Goal: Navigation & Orientation: Find specific page/section

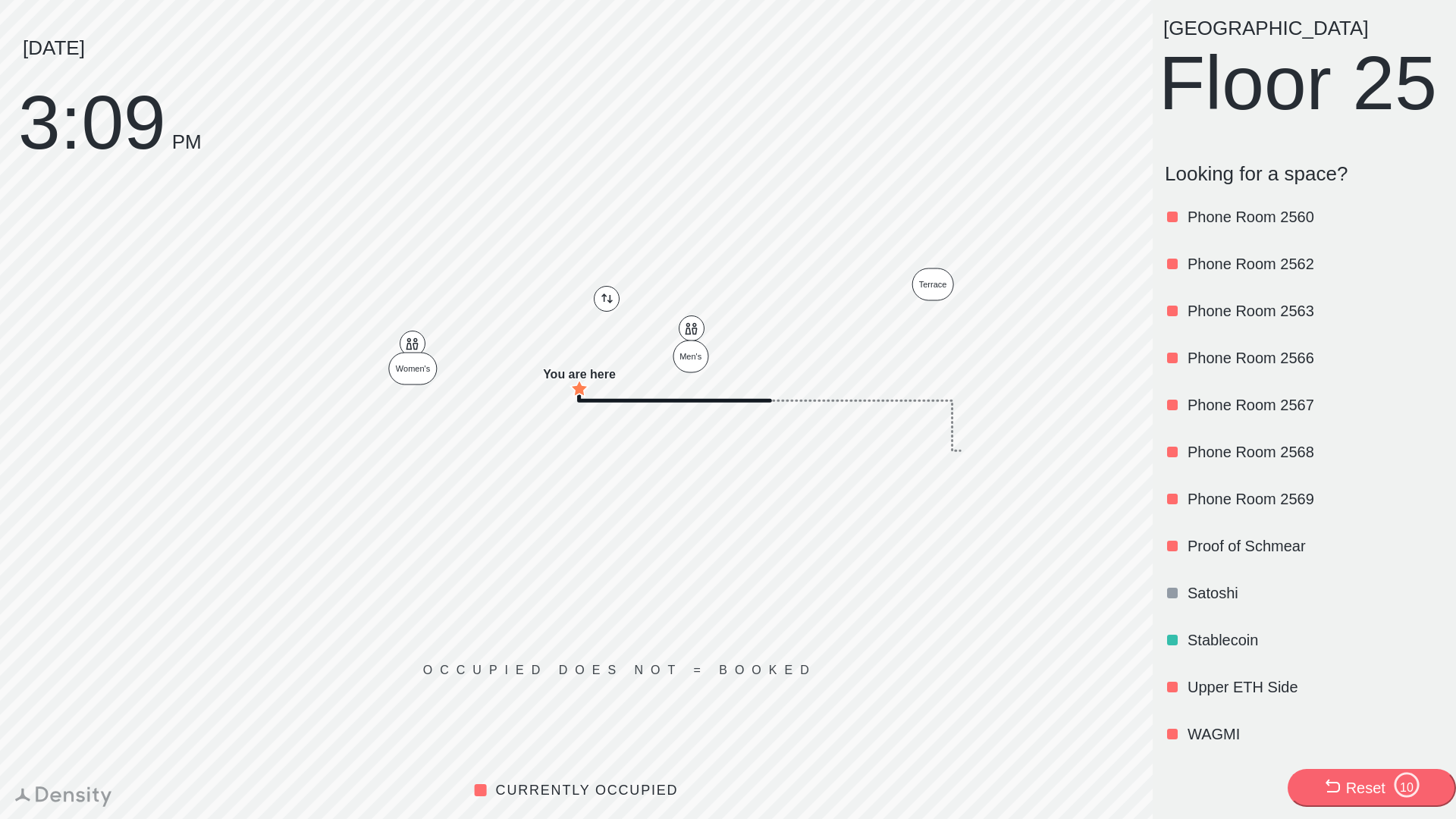
scroll to position [1826, 0]
click at [1220, 719] on div "WAGMI" at bounding box center [1315, 731] width 254 height 51
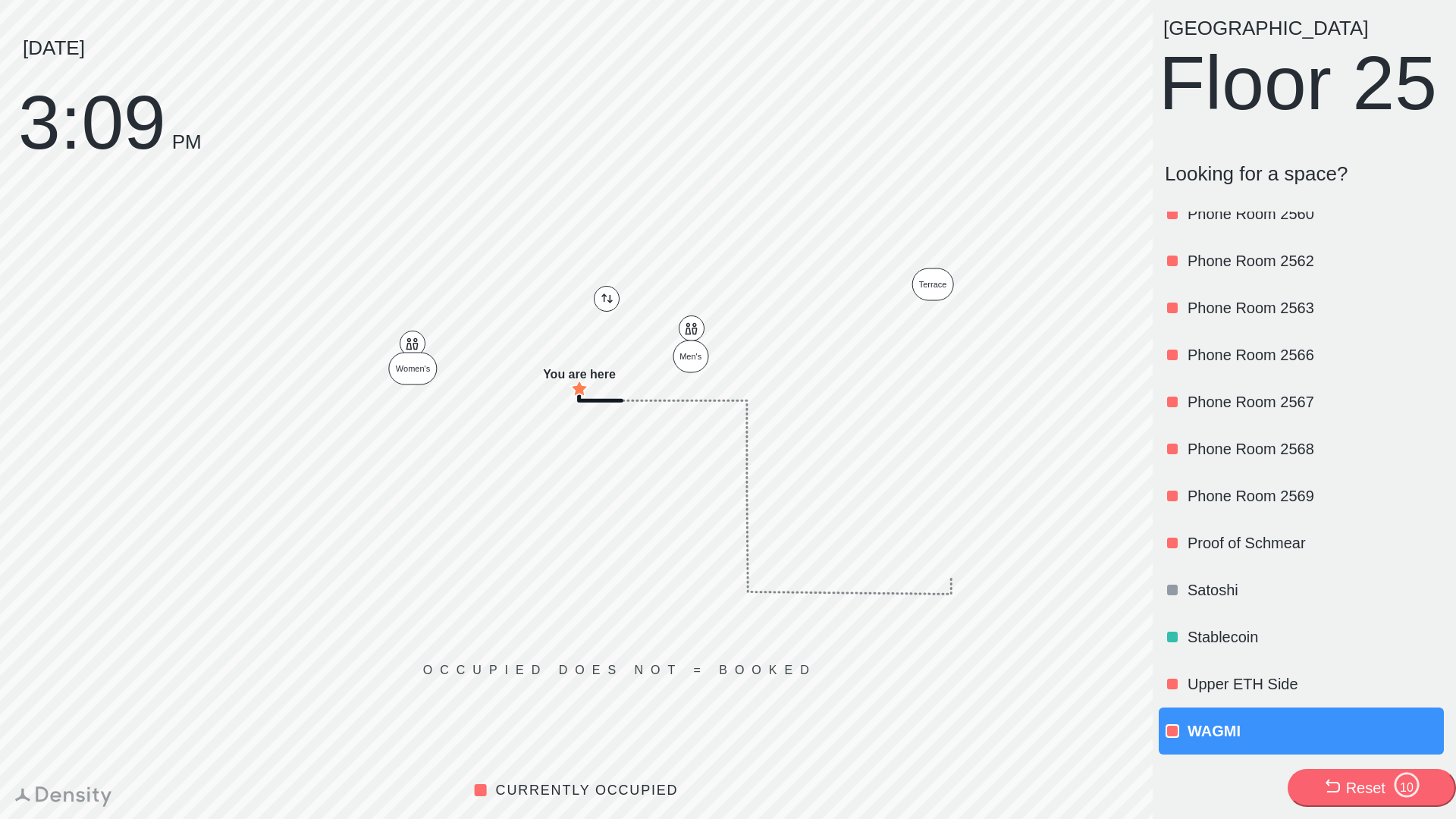
click at [1219, 735] on p "WAGMI" at bounding box center [1315, 731] width 254 height 21
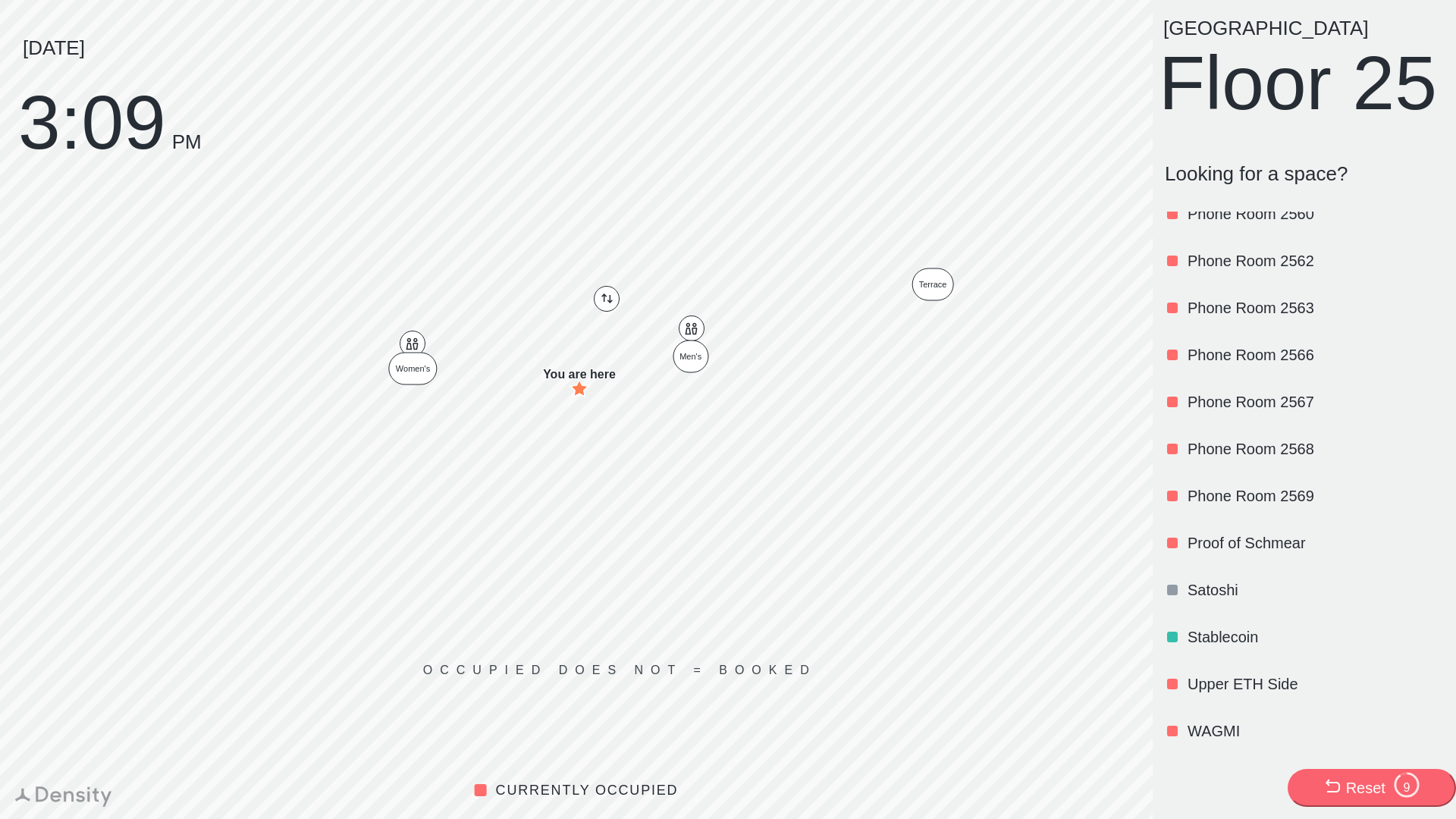
click at [1210, 732] on p "WAGMI" at bounding box center [1315, 731] width 254 height 21
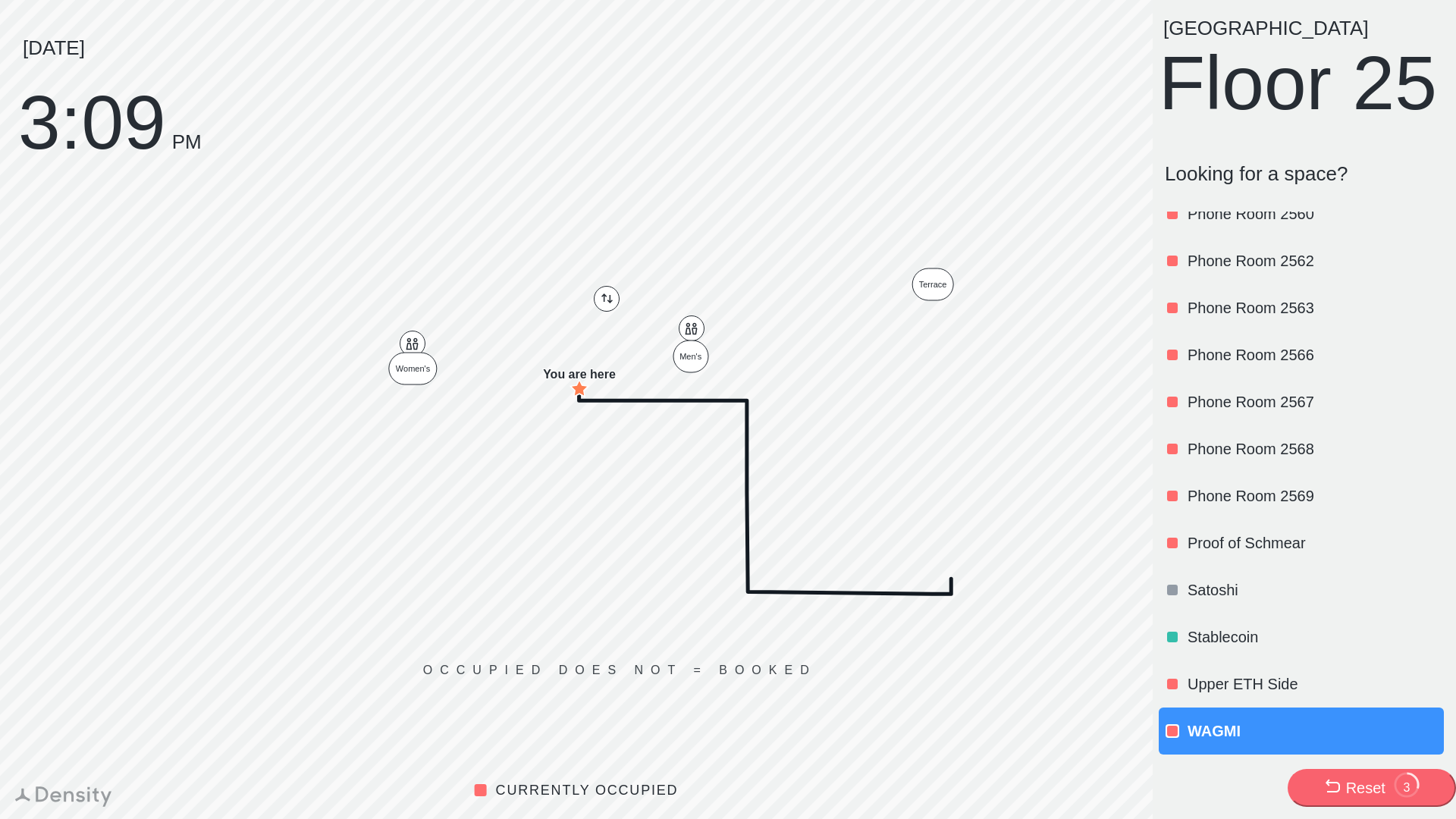
click at [1194, 726] on p "WAGMI" at bounding box center [1315, 731] width 254 height 21
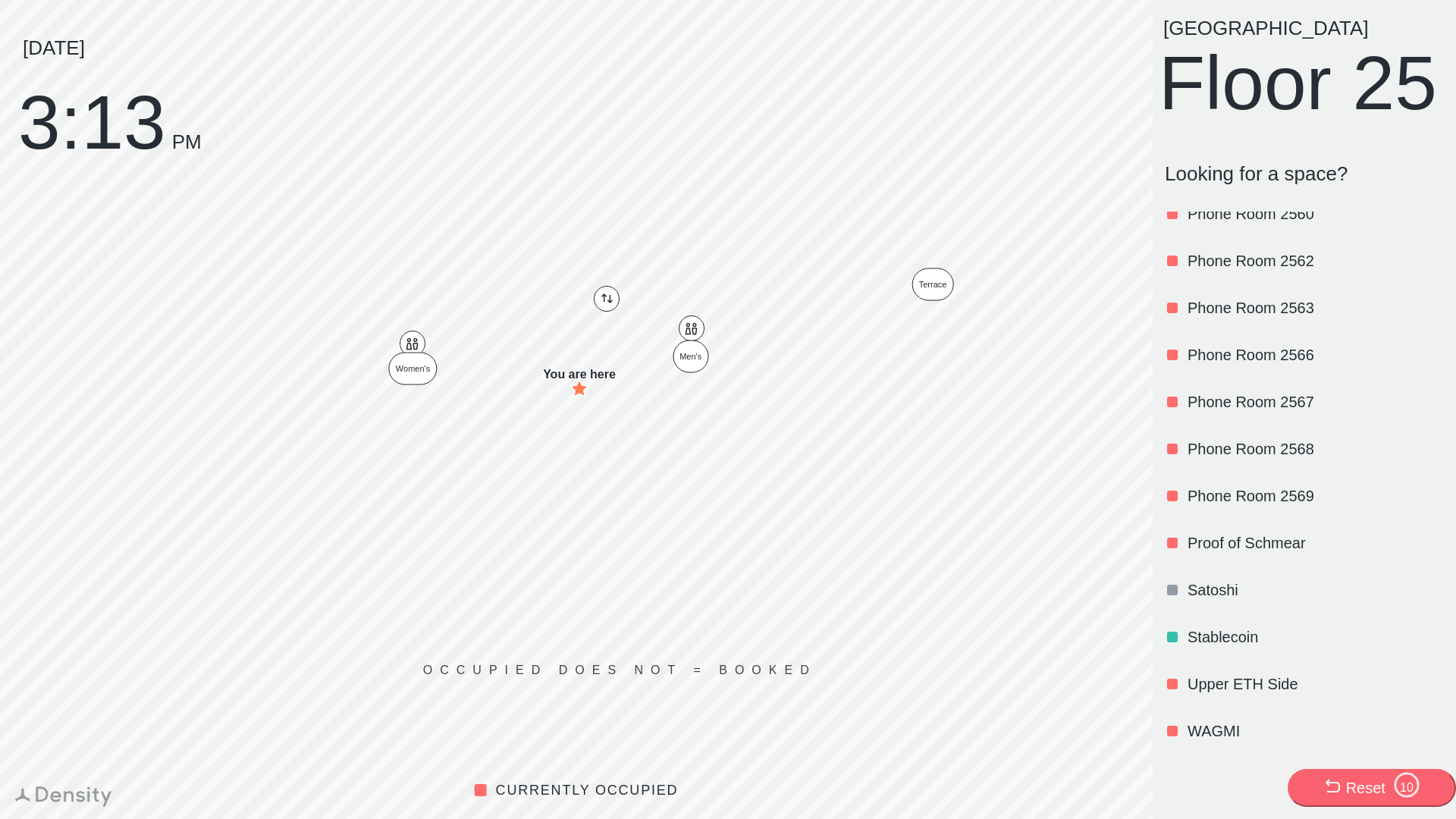
scroll to position [1824, 0]
click at [1208, 538] on p "Proof of Schmear" at bounding box center [1315, 543] width 254 height 21
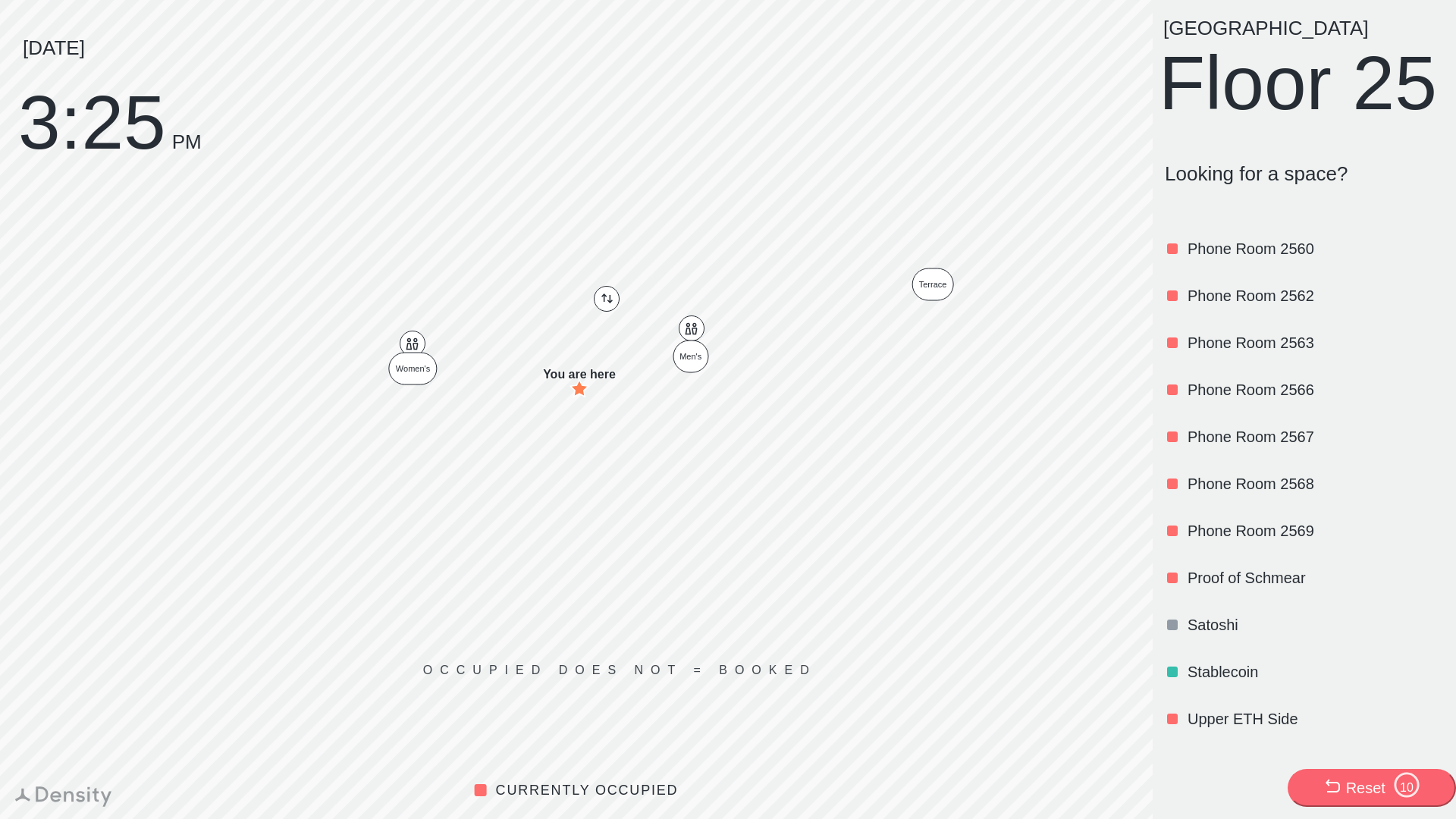
scroll to position [1729, 0]
click at [1323, 791] on icon at bounding box center [1332, 786] width 18 height 18
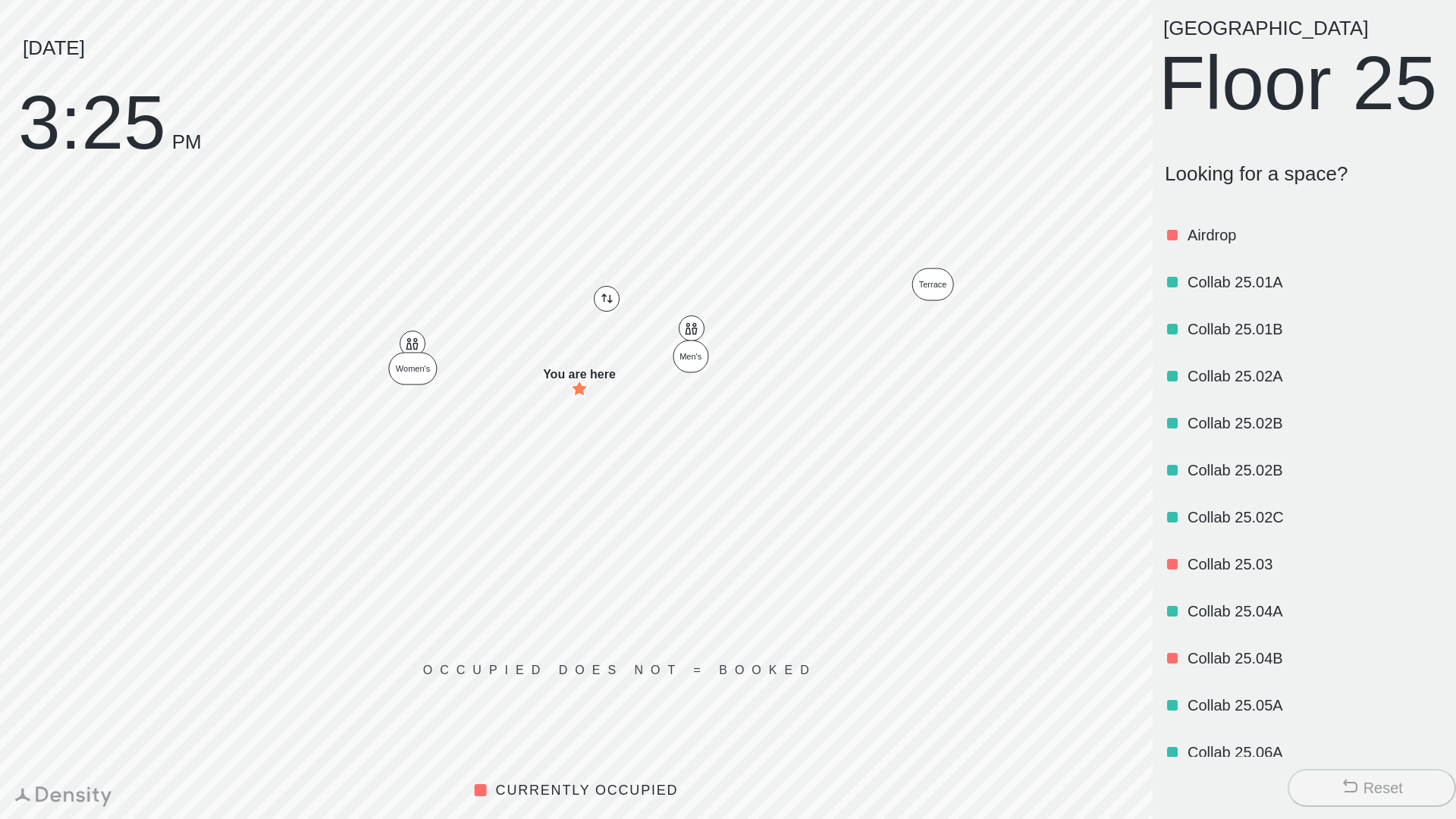
click at [1213, 68] on div "NYC Floor 25" at bounding box center [1304, 68] width 291 height 100
click at [1211, 74] on div "NYC Floor 25" at bounding box center [1304, 68] width 291 height 100
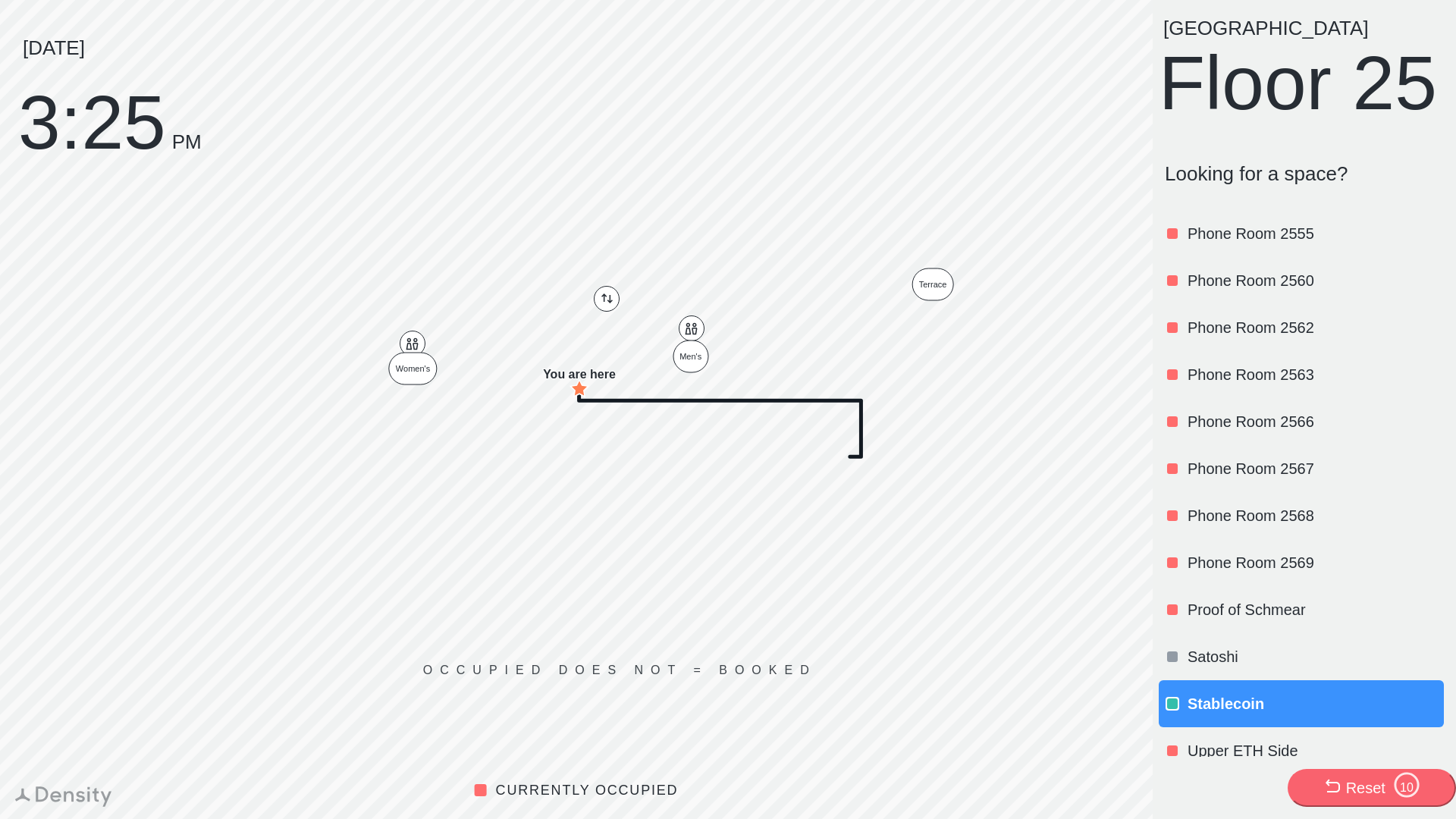
scroll to position [1689, 0]
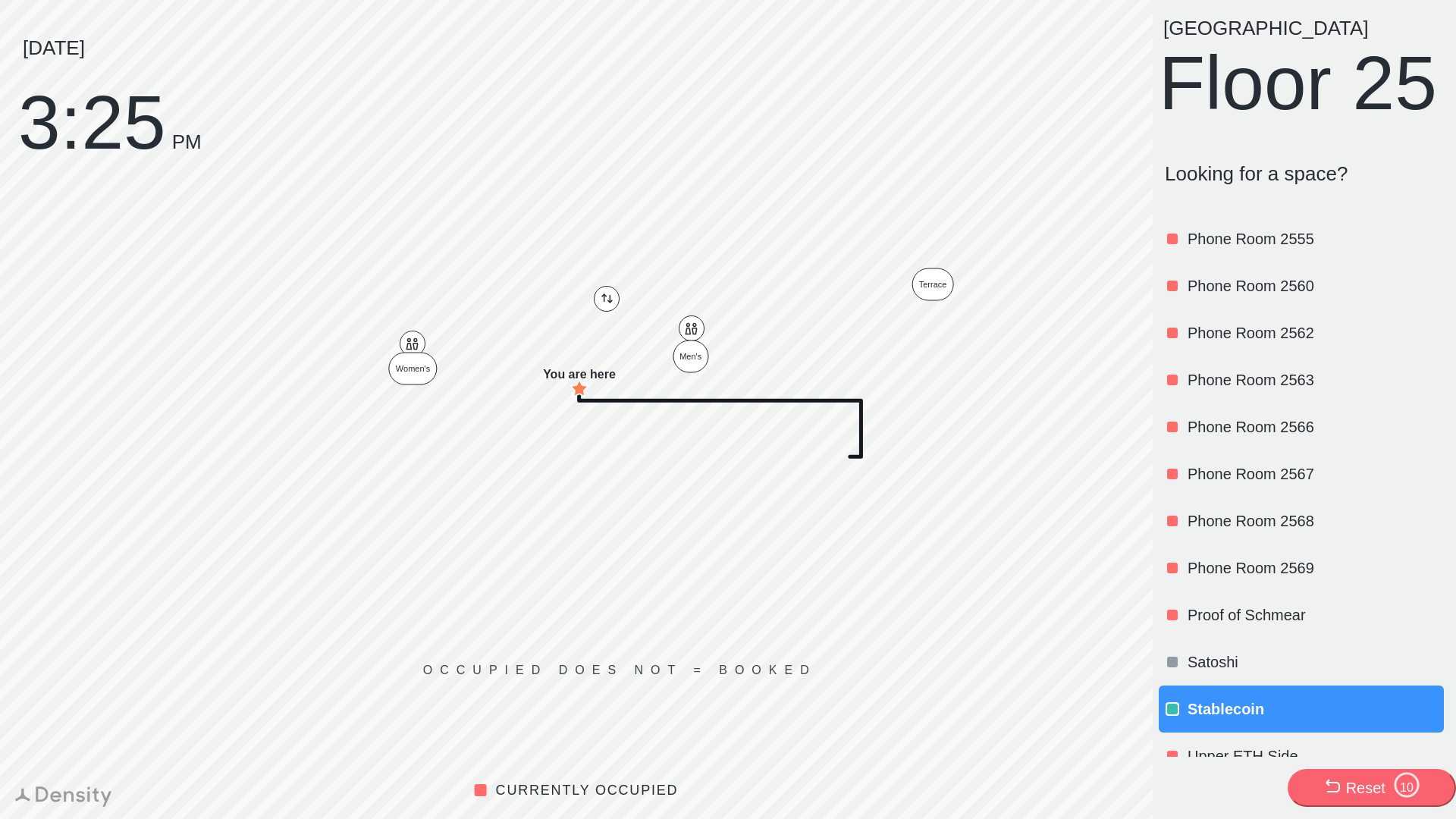
click at [1265, 641] on div "Proof of Schmear" at bounding box center [1315, 615] width 254 height 51
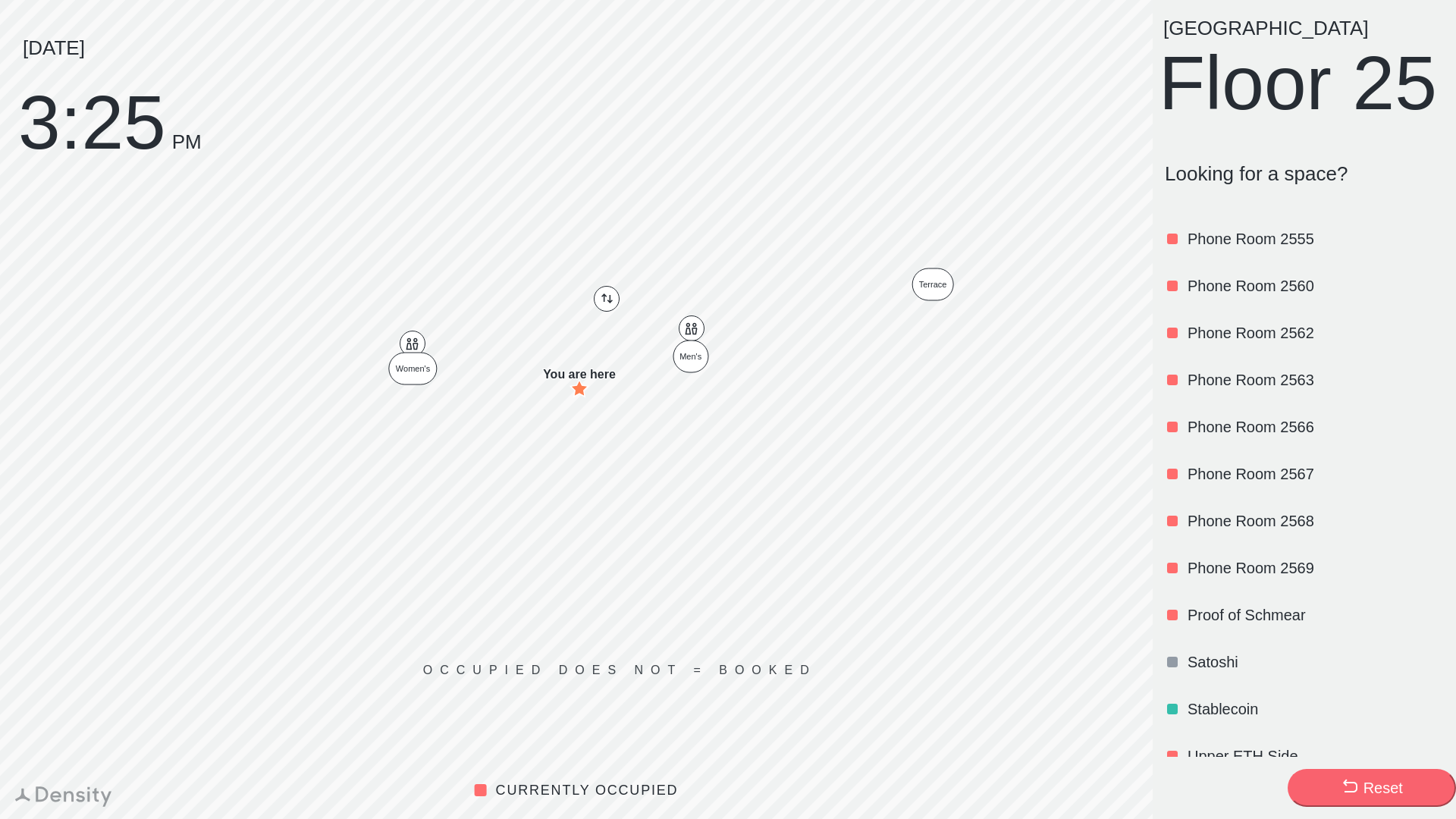
scroll to position [0, 0]
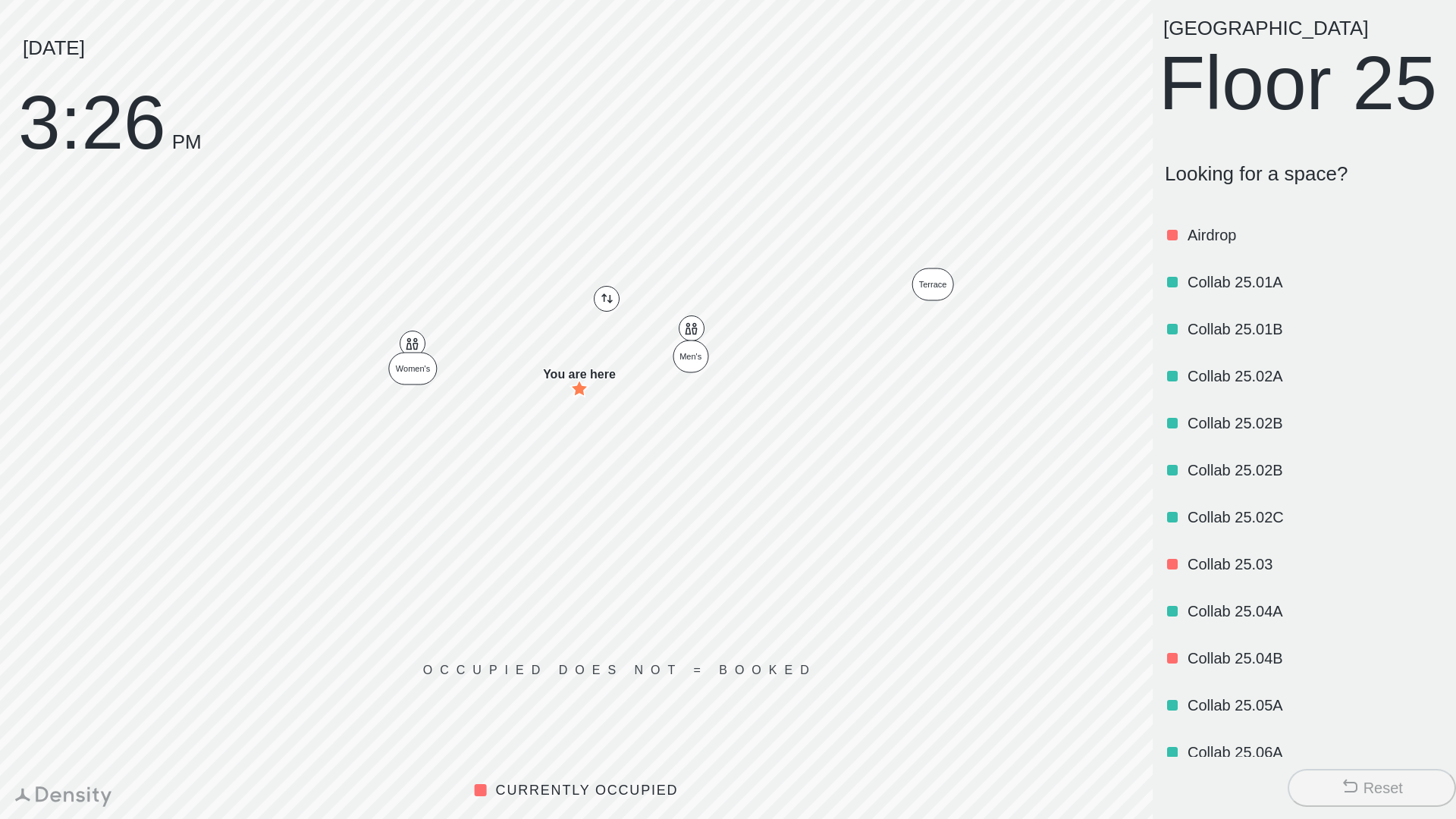
click at [1200, 246] on p "Airdrop" at bounding box center [1315, 235] width 254 height 21
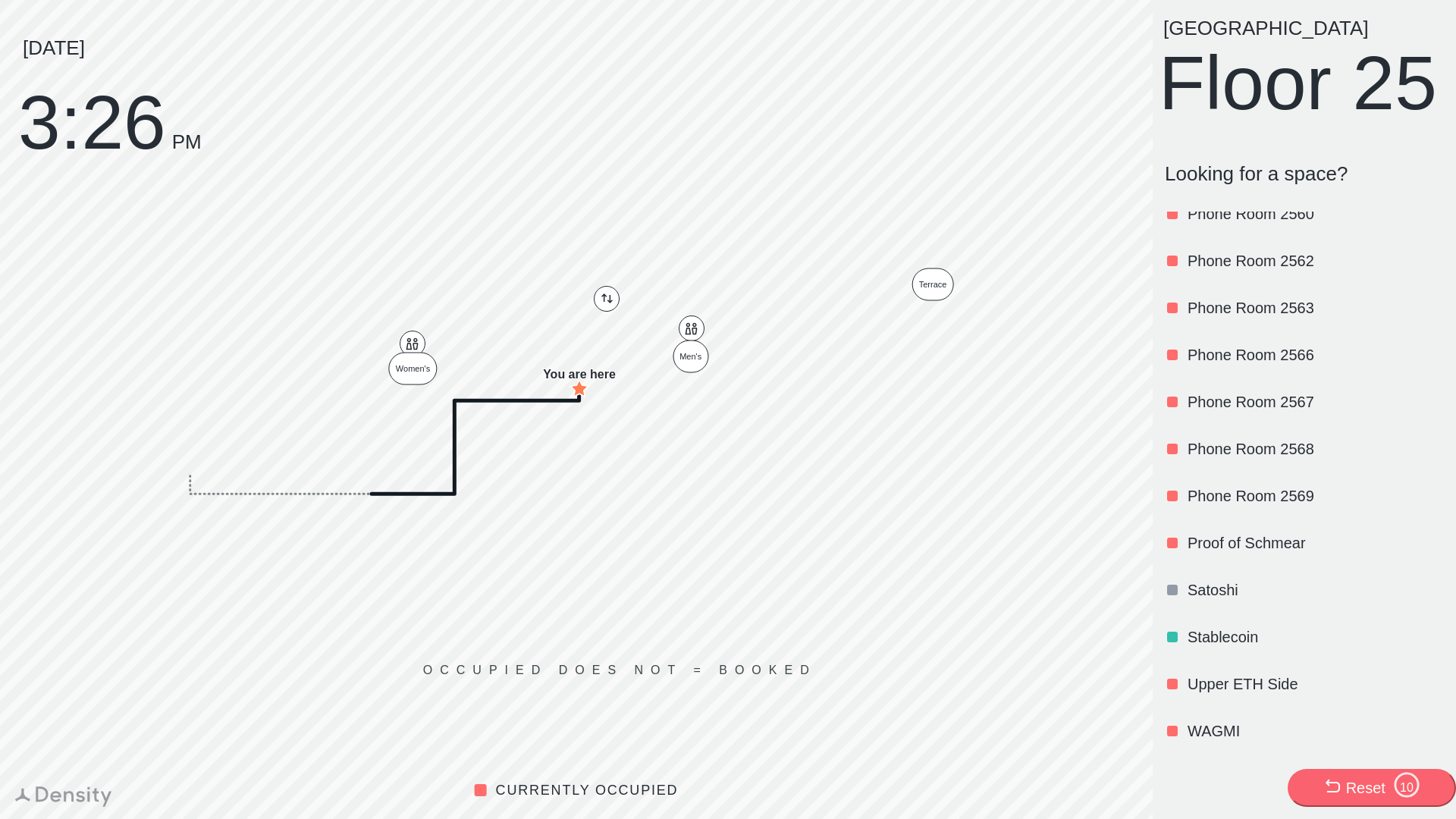
scroll to position [1826, 0]
click at [1221, 597] on p "Satoshi" at bounding box center [1315, 589] width 254 height 21
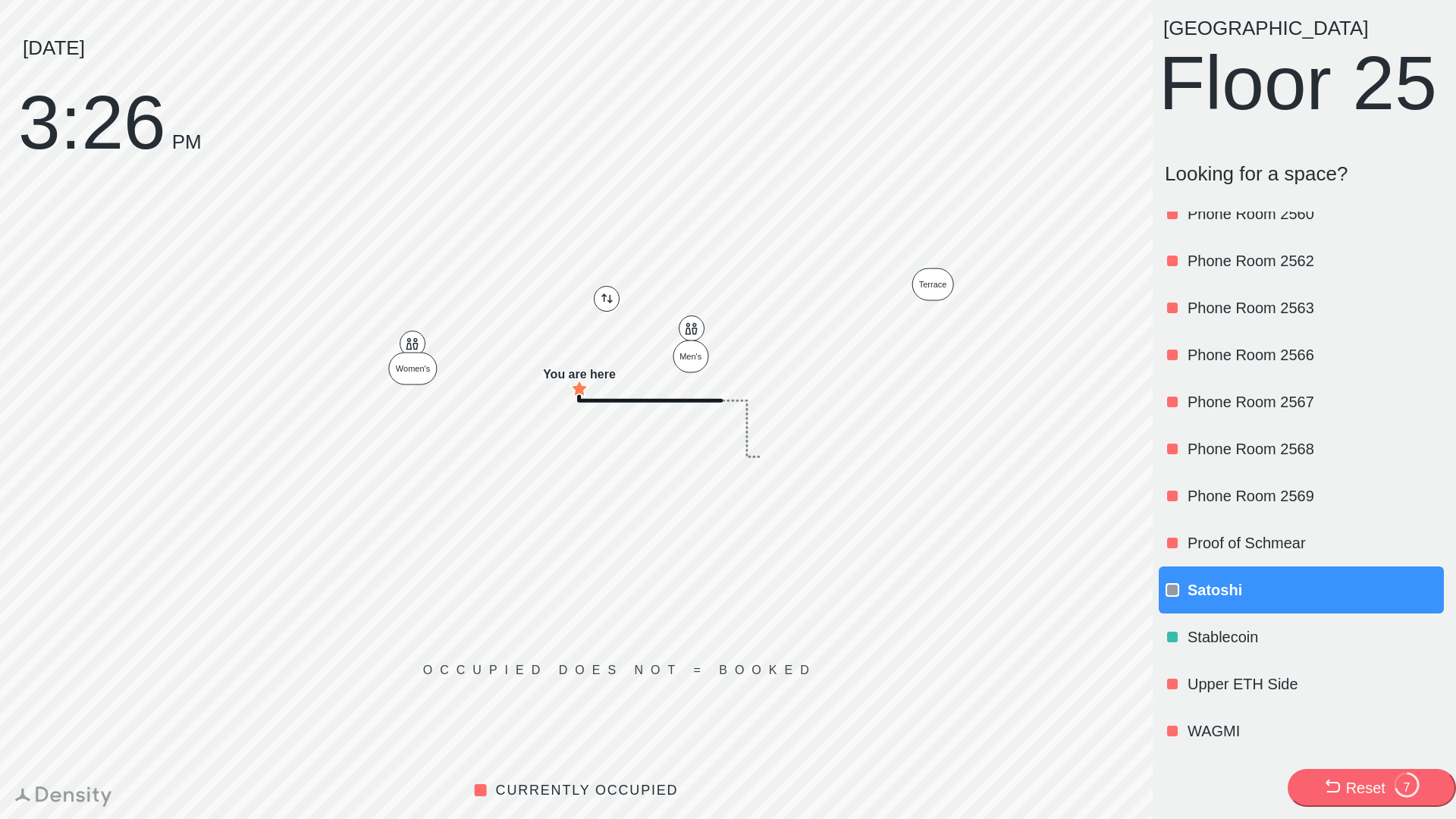
click at [1208, 542] on p "Proof of Schmear" at bounding box center [1315, 543] width 254 height 21
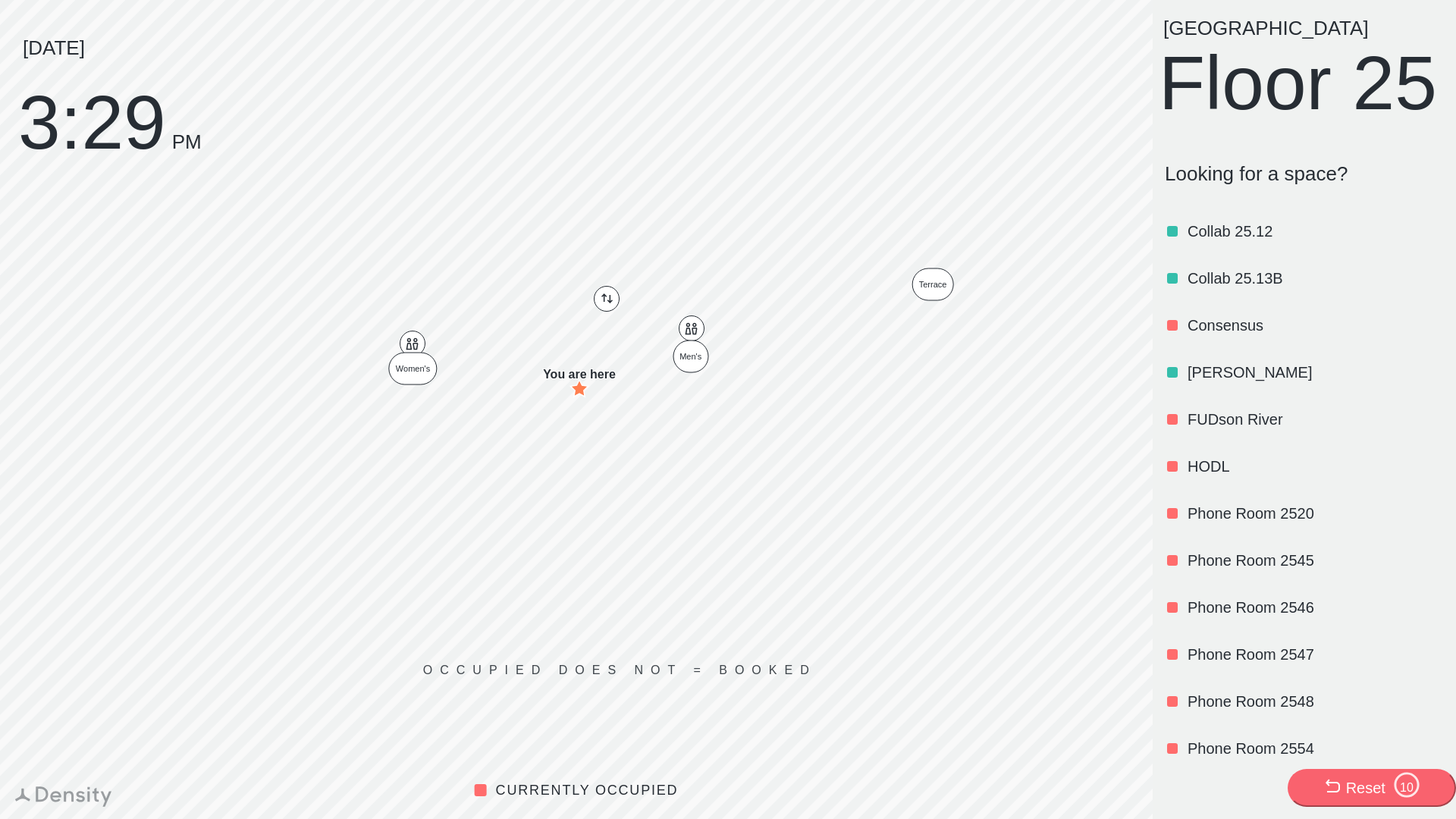
scroll to position [1131, 0]
click at [1250, 432] on p "FUDson River" at bounding box center [1315, 421] width 254 height 21
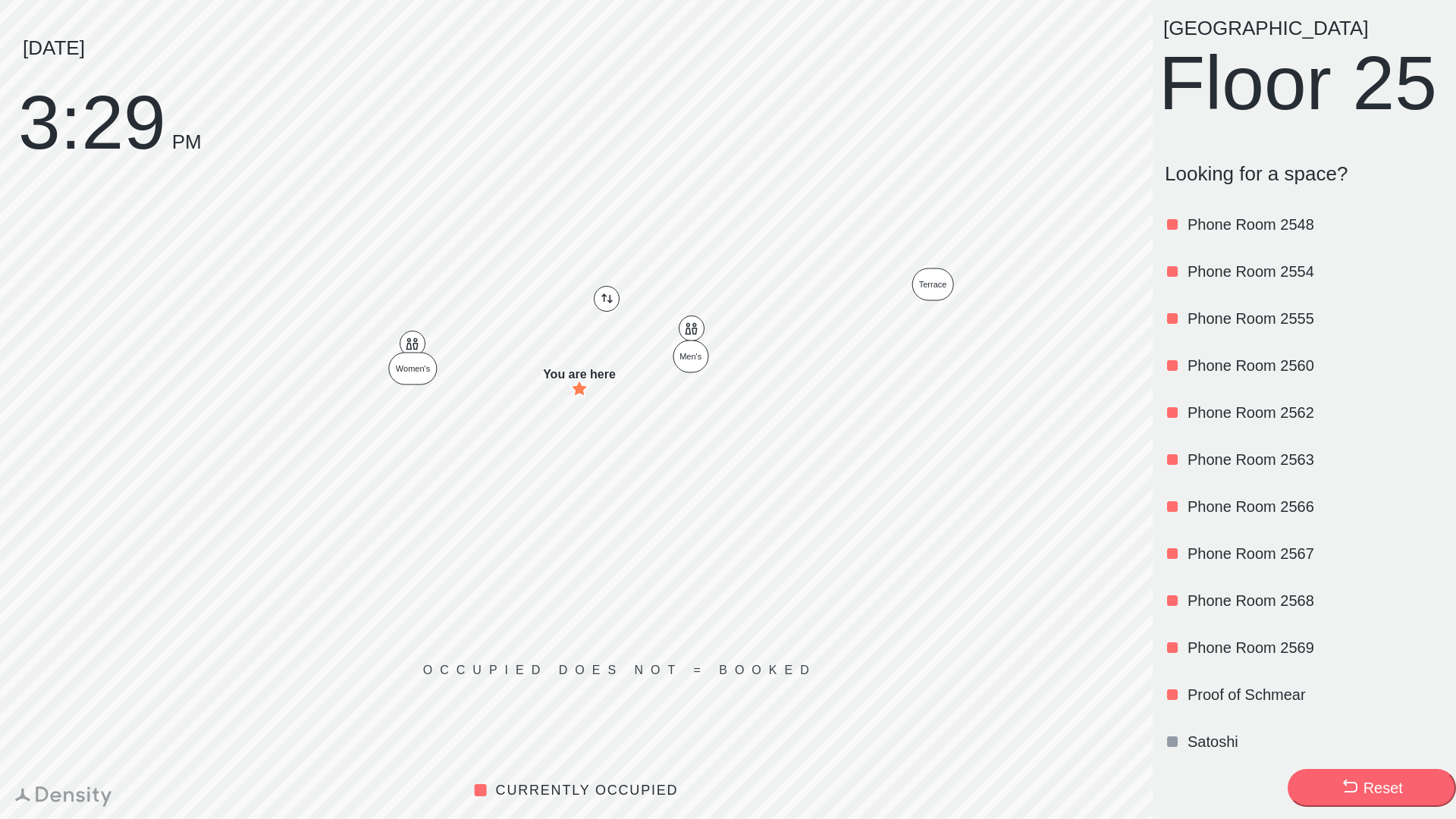
scroll to position [0, 0]
